Goal: Task Accomplishment & Management: Manage account settings

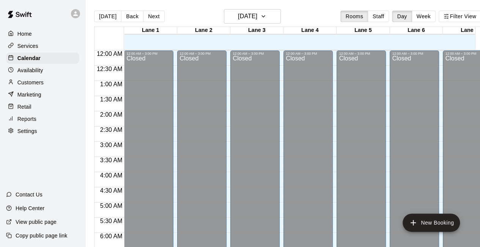
scroll to position [281, 0]
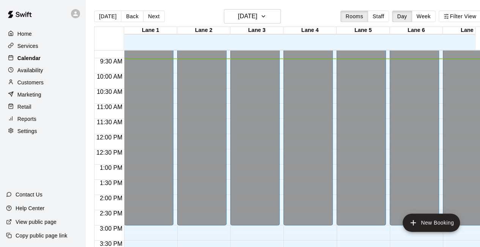
click at [42, 59] on div "Calendar" at bounding box center [42, 57] width 73 height 11
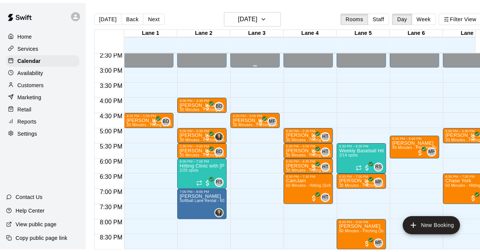
scroll to position [443, 0]
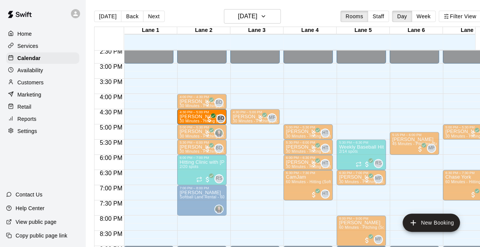
drag, startPoint x: 142, startPoint y: 118, endPoint x: 180, endPoint y: 120, distance: 38.4
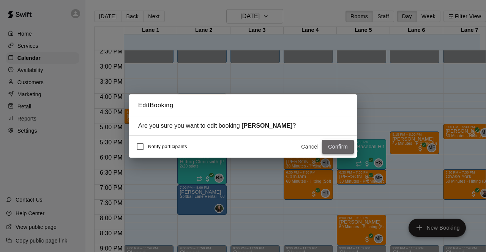
click at [343, 147] on button "Confirm" at bounding box center [338, 147] width 32 height 14
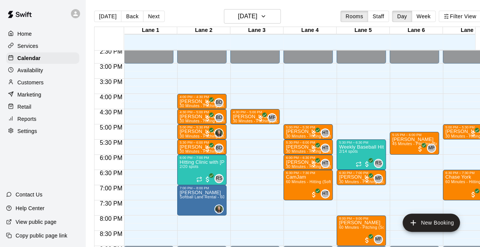
click at [36, 71] on p "Availability" at bounding box center [30, 70] width 26 height 8
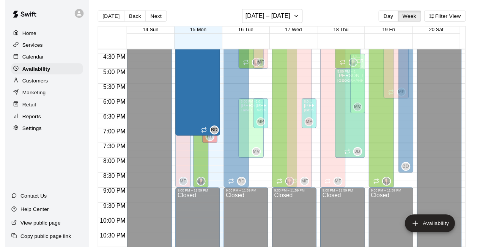
scroll to position [471, 0]
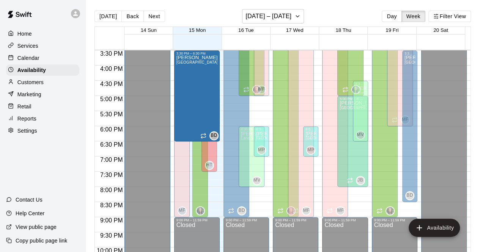
drag, startPoint x: 188, startPoint y: 175, endPoint x: 188, endPoint y: 148, distance: 26.6
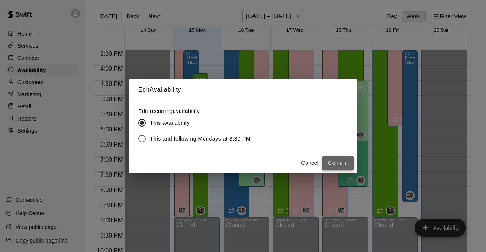
click at [344, 160] on button "Confirm" at bounding box center [338, 163] width 32 height 14
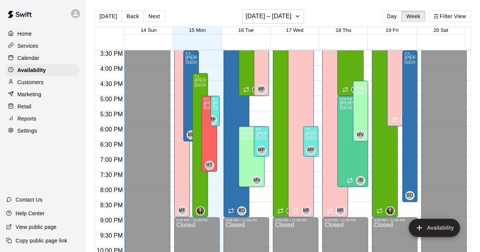
click at [39, 62] on p "Calendar" at bounding box center [28, 58] width 22 height 8
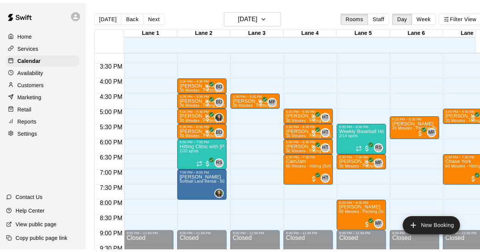
scroll to position [460, 0]
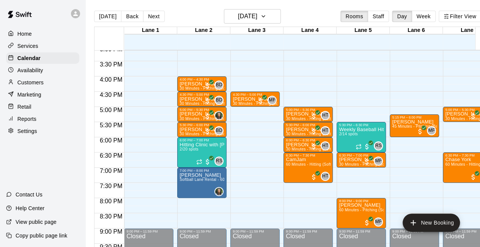
click at [41, 68] on div "Availability" at bounding box center [42, 70] width 73 height 11
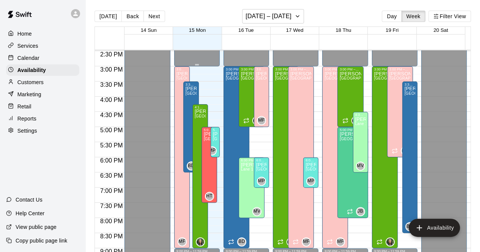
scroll to position [440, 0]
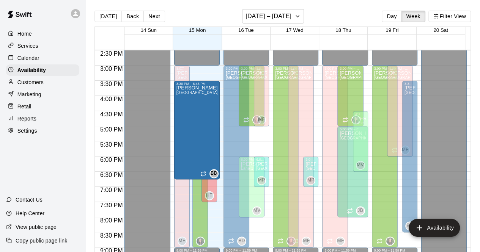
drag, startPoint x: 188, startPoint y: 170, endPoint x: 188, endPoint y: 182, distance: 12.5
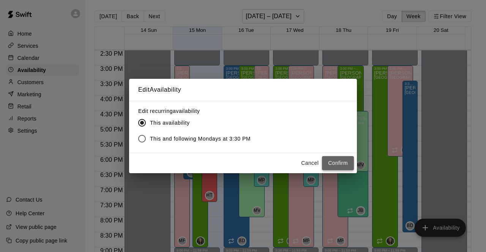
click at [348, 159] on button "Confirm" at bounding box center [338, 163] width 32 height 14
